Goal: Transaction & Acquisition: Purchase product/service

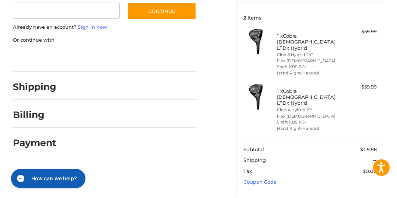
scroll to position [106, 0]
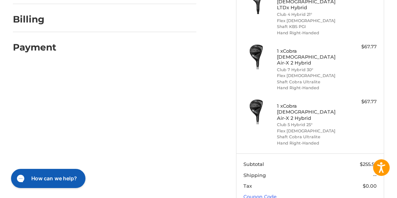
scroll to position [204, 0]
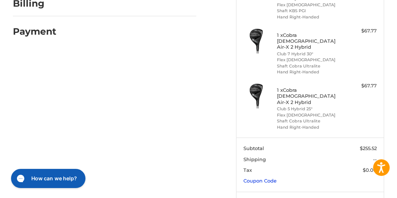
click at [274, 178] on link "Coupon Code" at bounding box center [260, 181] width 33 height 6
click at [283, 188] on input "Gift Certificate or Coupon Code" at bounding box center [289, 196] width 91 height 17
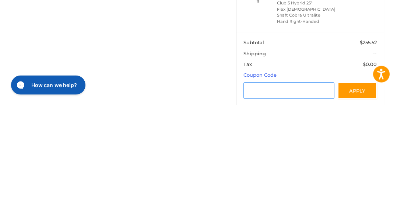
scroll to position [218, 0]
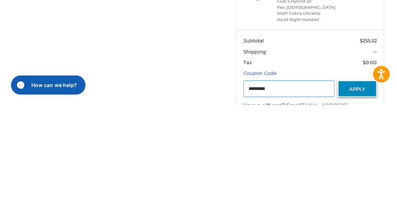
type input "*********"
click at [364, 174] on button "Apply" at bounding box center [357, 182] width 39 height 17
